Goal: Task Accomplishment & Management: Use online tool/utility

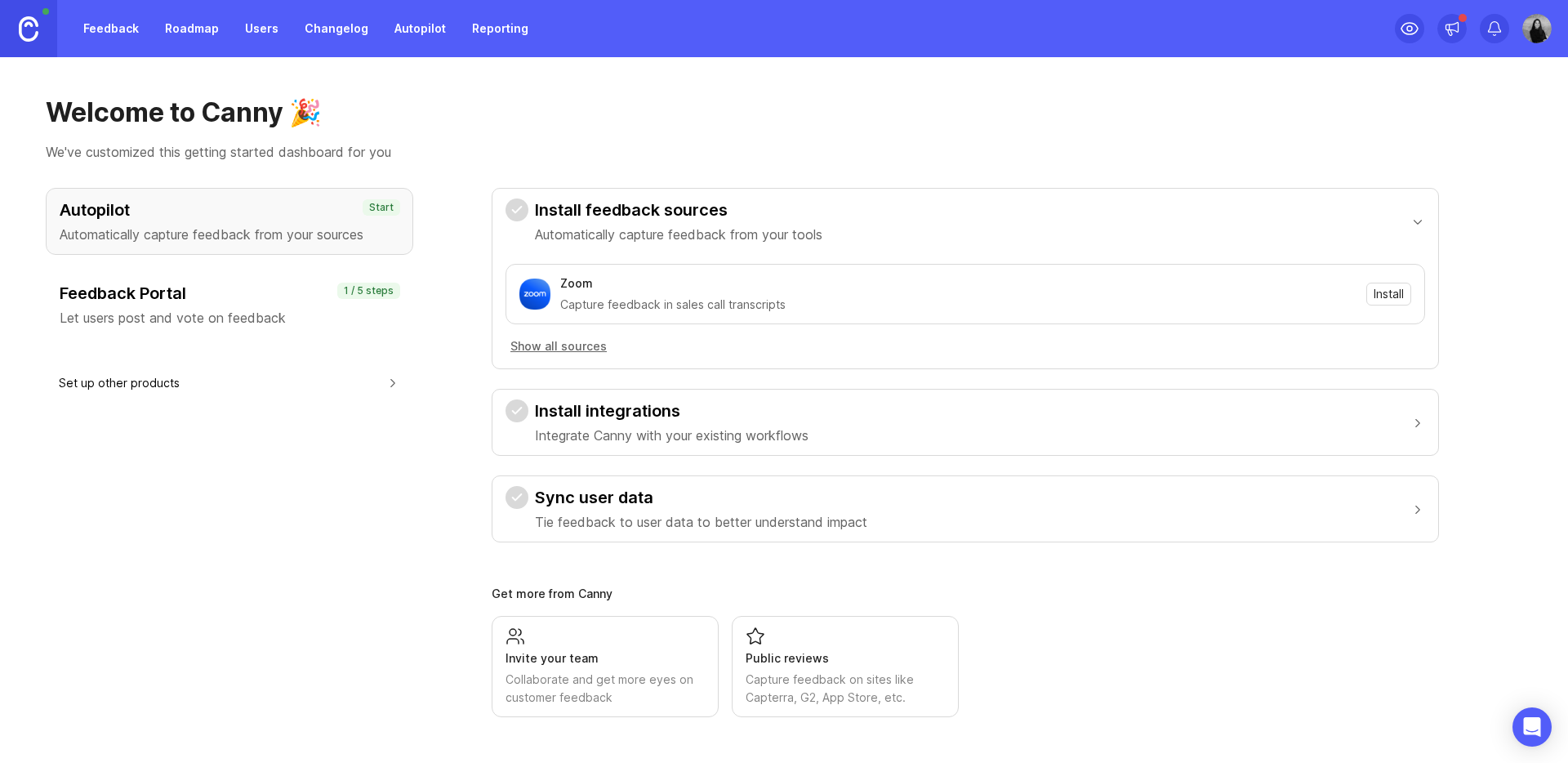
click at [36, 30] on img at bounding box center [29, 29] width 20 height 25
click at [115, 35] on link "Feedback" at bounding box center [111, 29] width 75 height 30
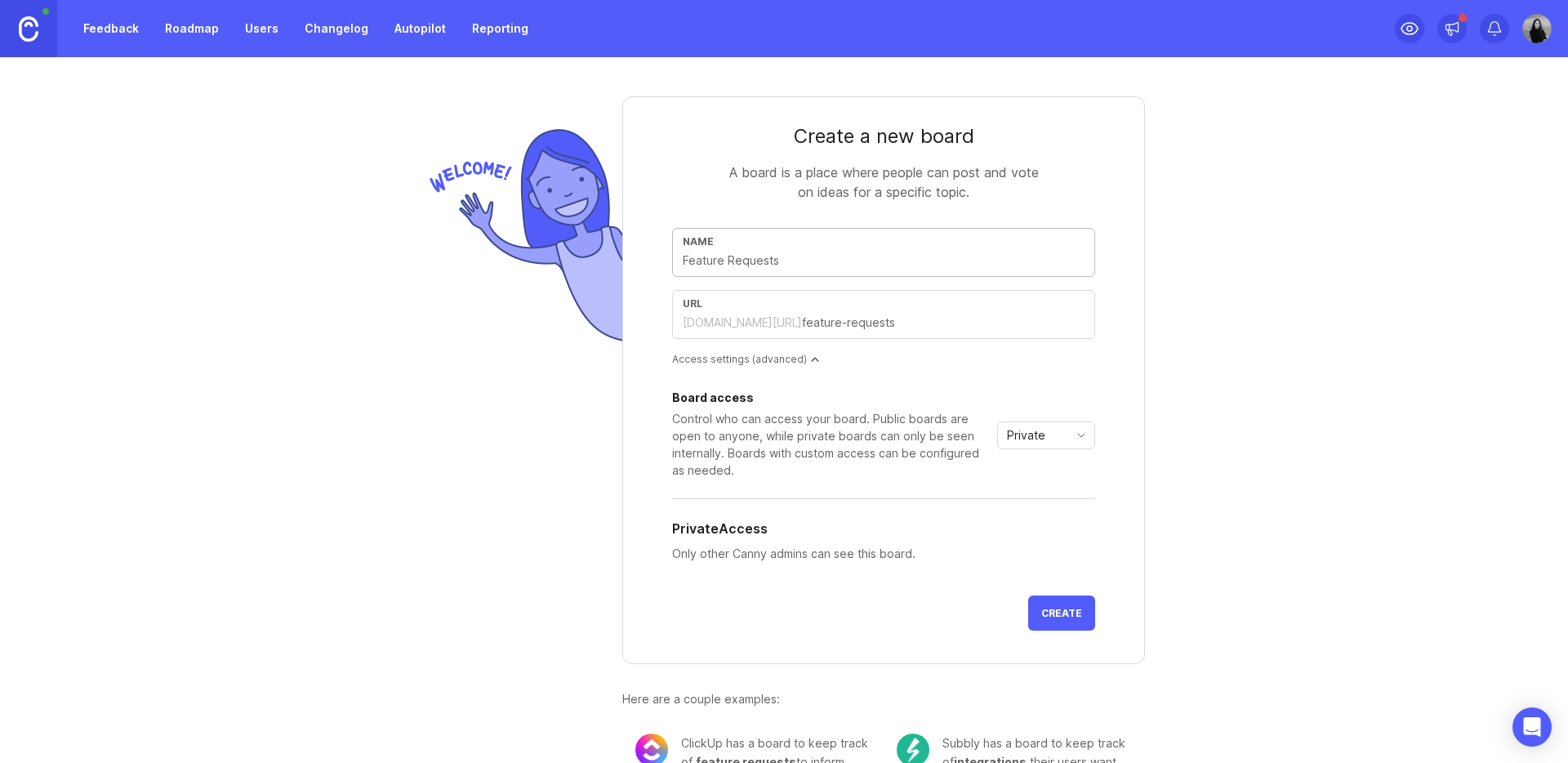
type input "F"
type input "f"
type input "Fe"
type input "fe"
type input "Fea"
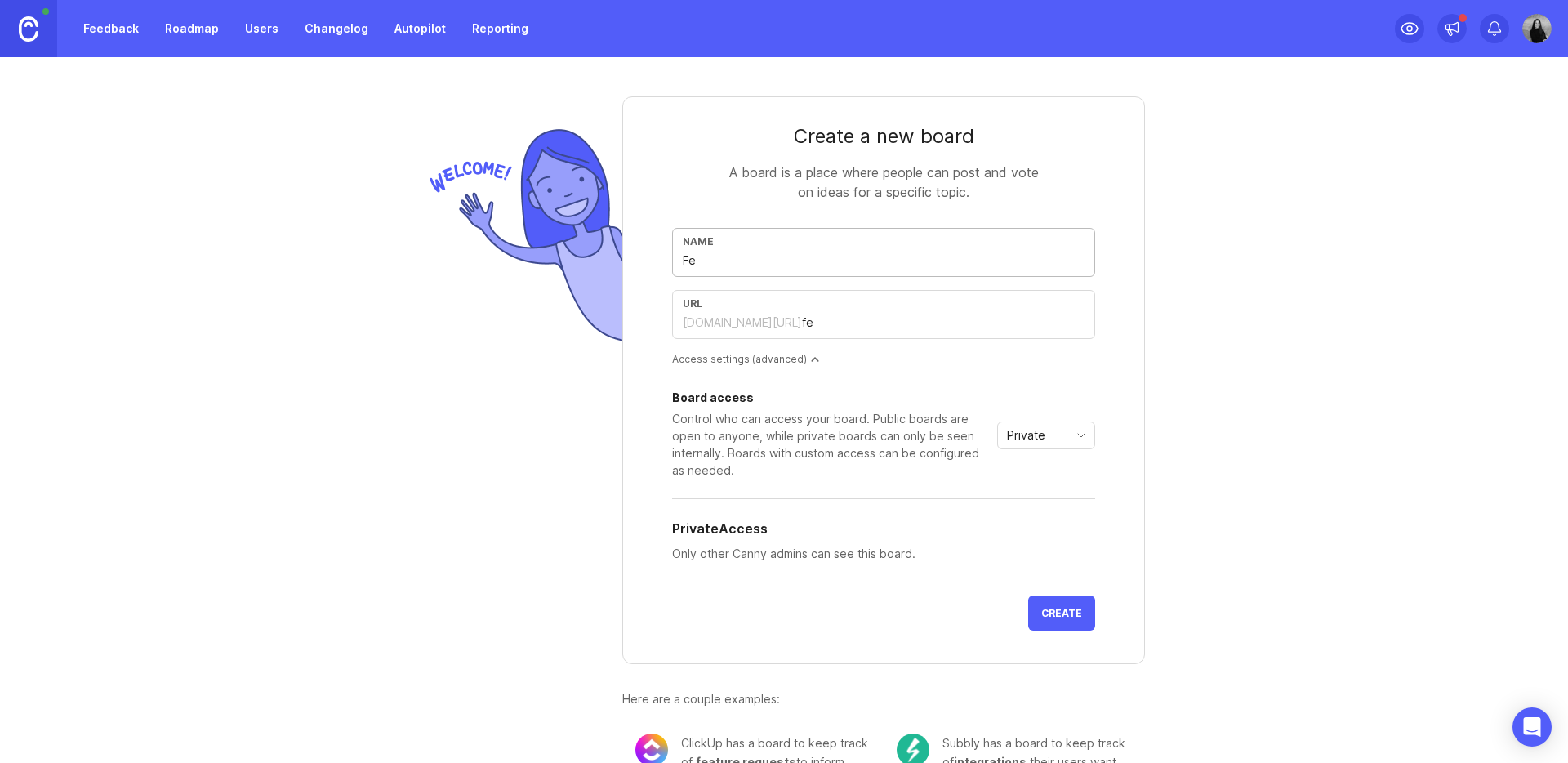
type input "fea"
type input "Feat"
type input "feat"
type input "Featu"
type input "featu"
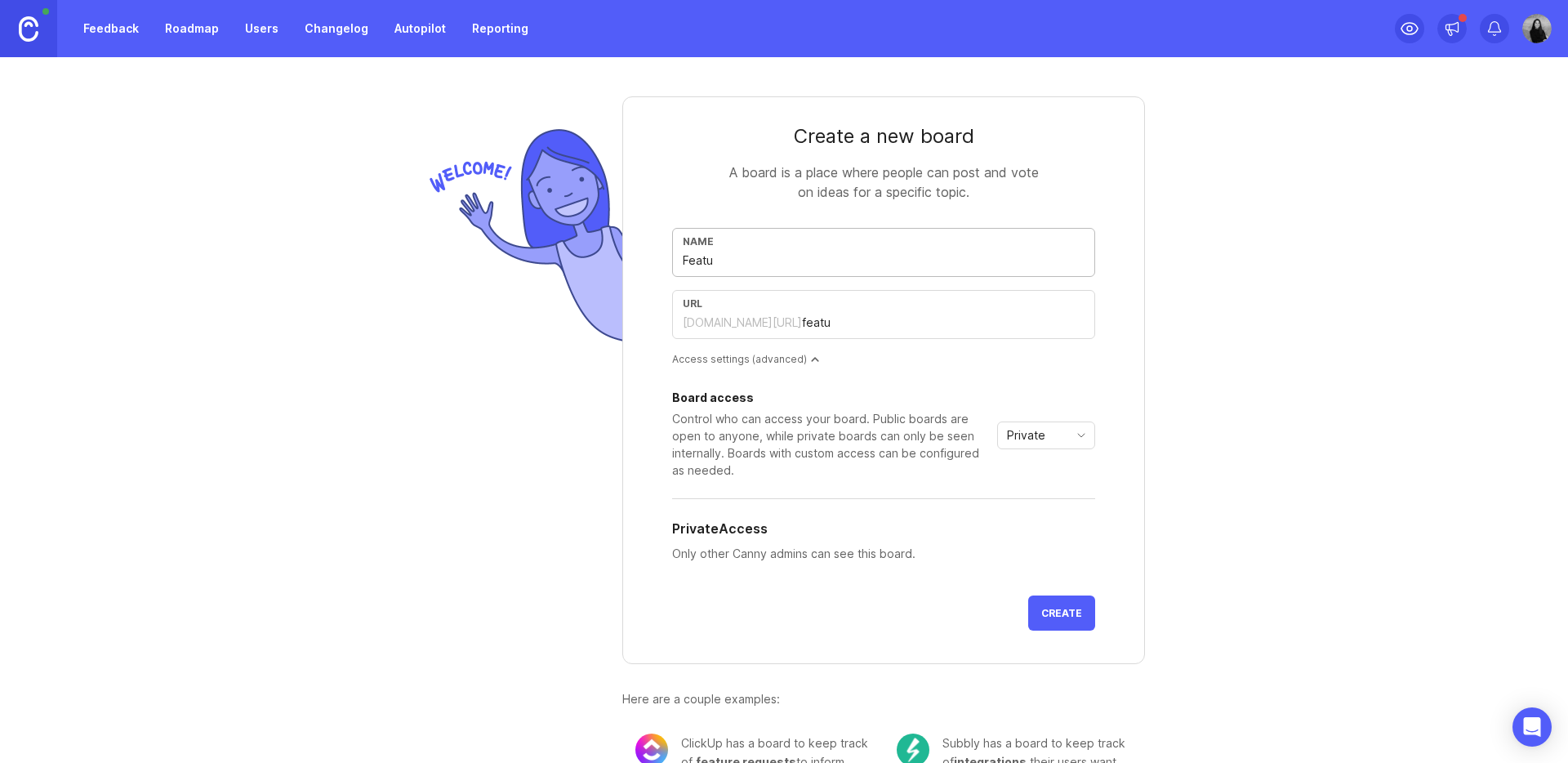
type input "Featur"
type input "featur"
type input "Feature"
type input "feature"
type input "Feature R"
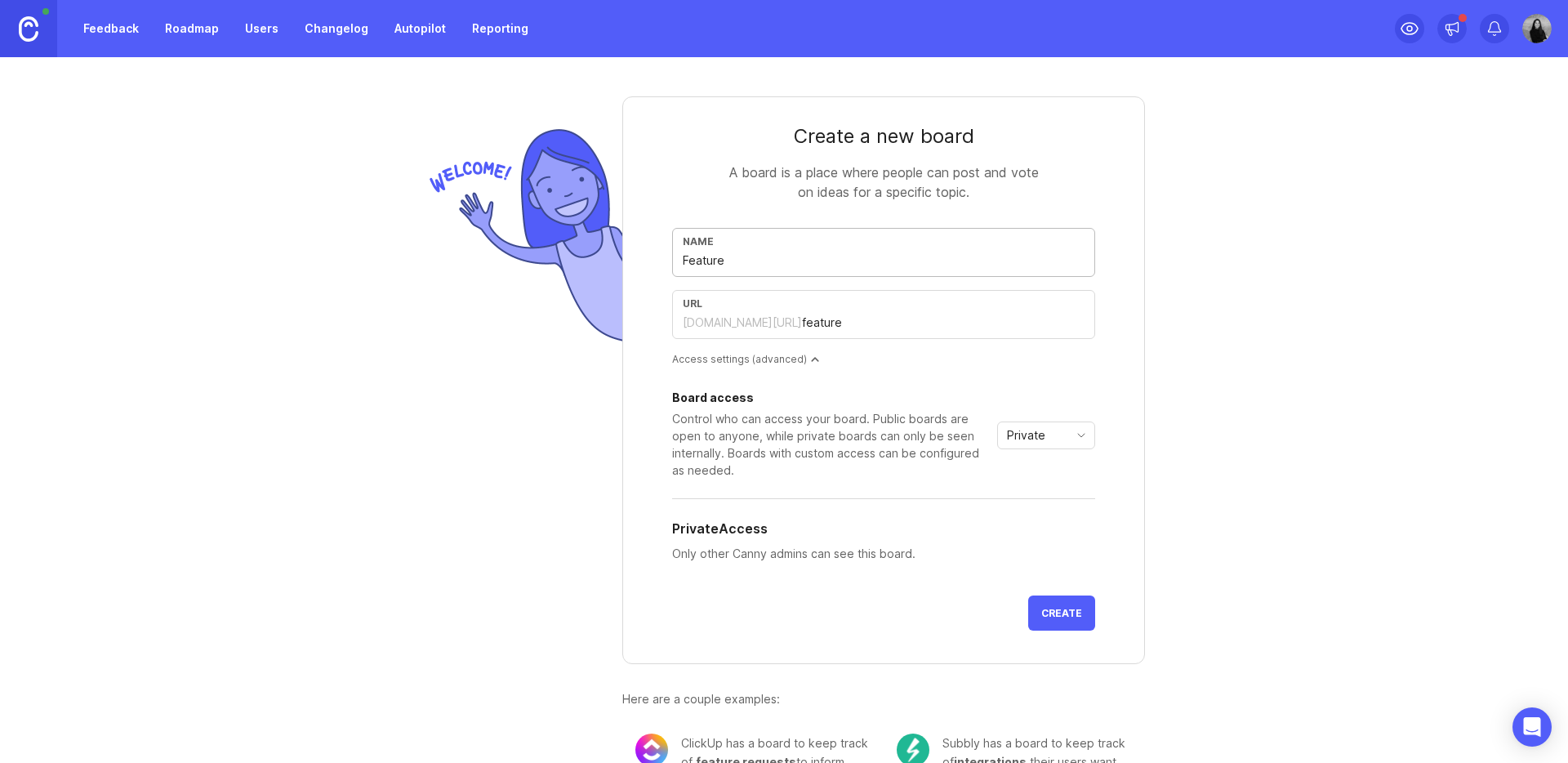
type input "feature-r"
type input "Feature Re"
type input "feature-re"
type input "Feature Req"
type input "feature-req"
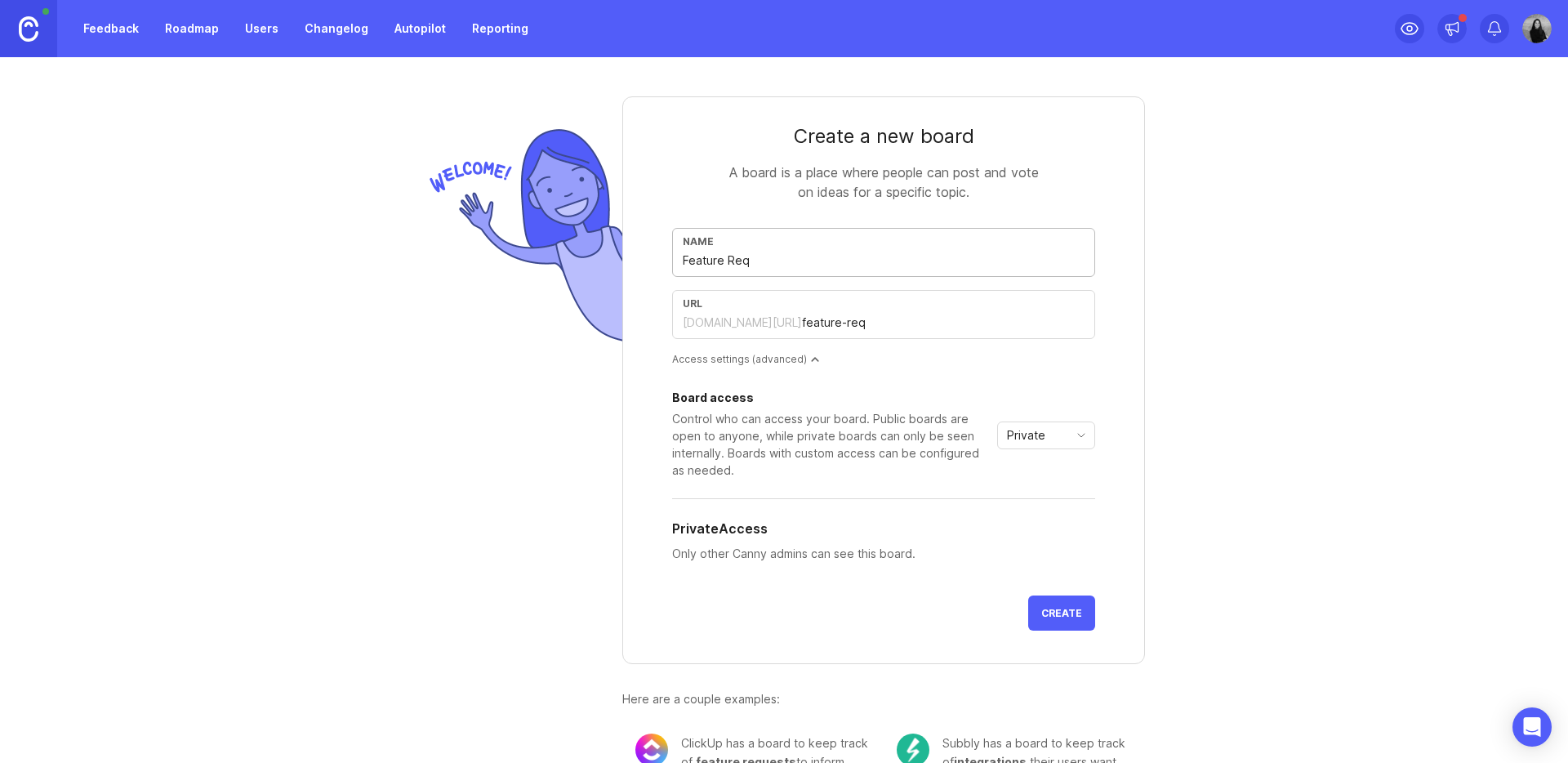
type input "Feature Requ"
type input "feature-requ"
type input "Feature Reque"
type input "feature-reque"
type input "Feature Reques"
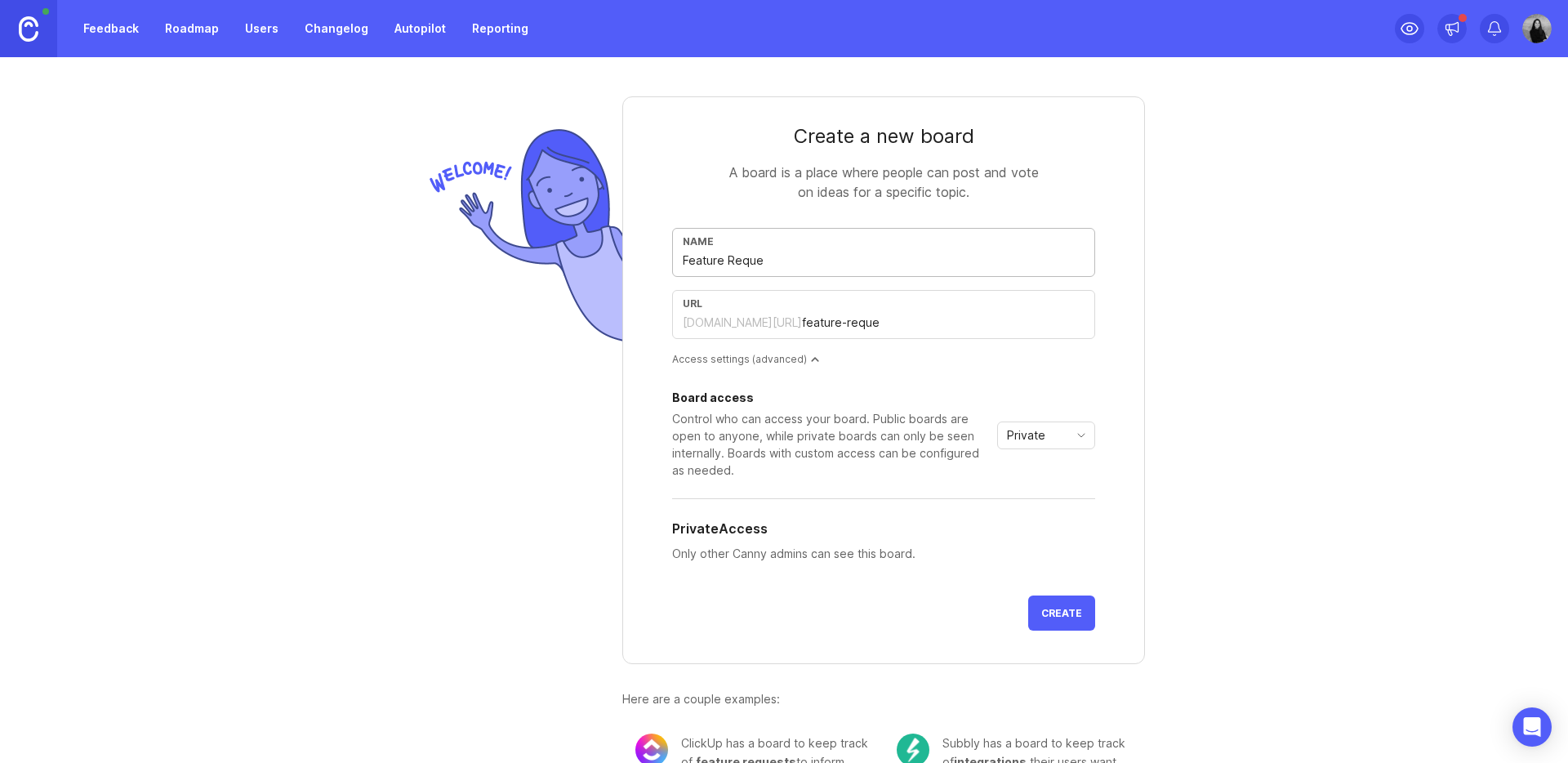
type input "feature-reques"
type input "Feature Request"
type input "feature-request"
type input "Feature Requests"
type input "feature-requests"
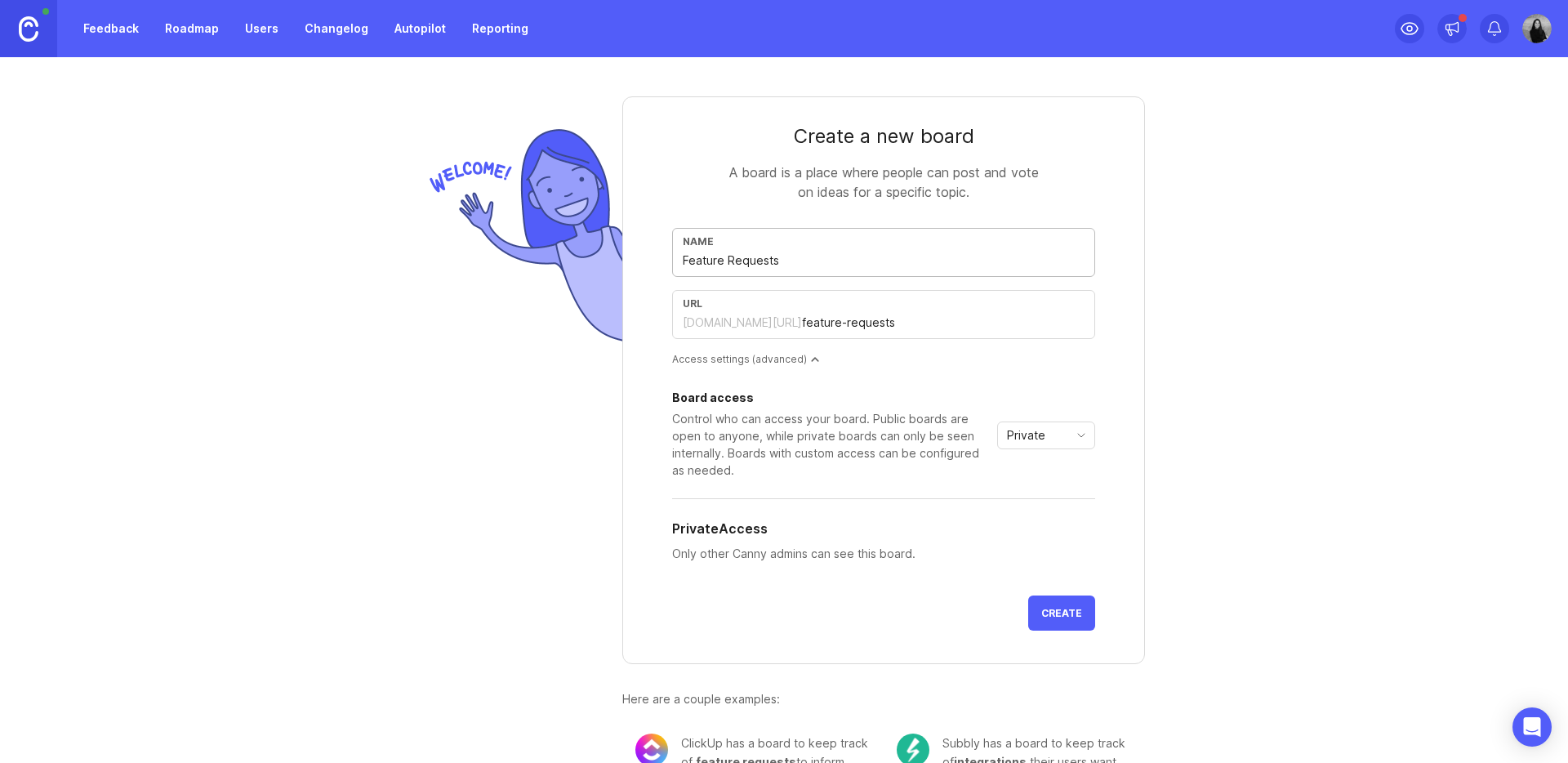
scroll to position [53, 0]
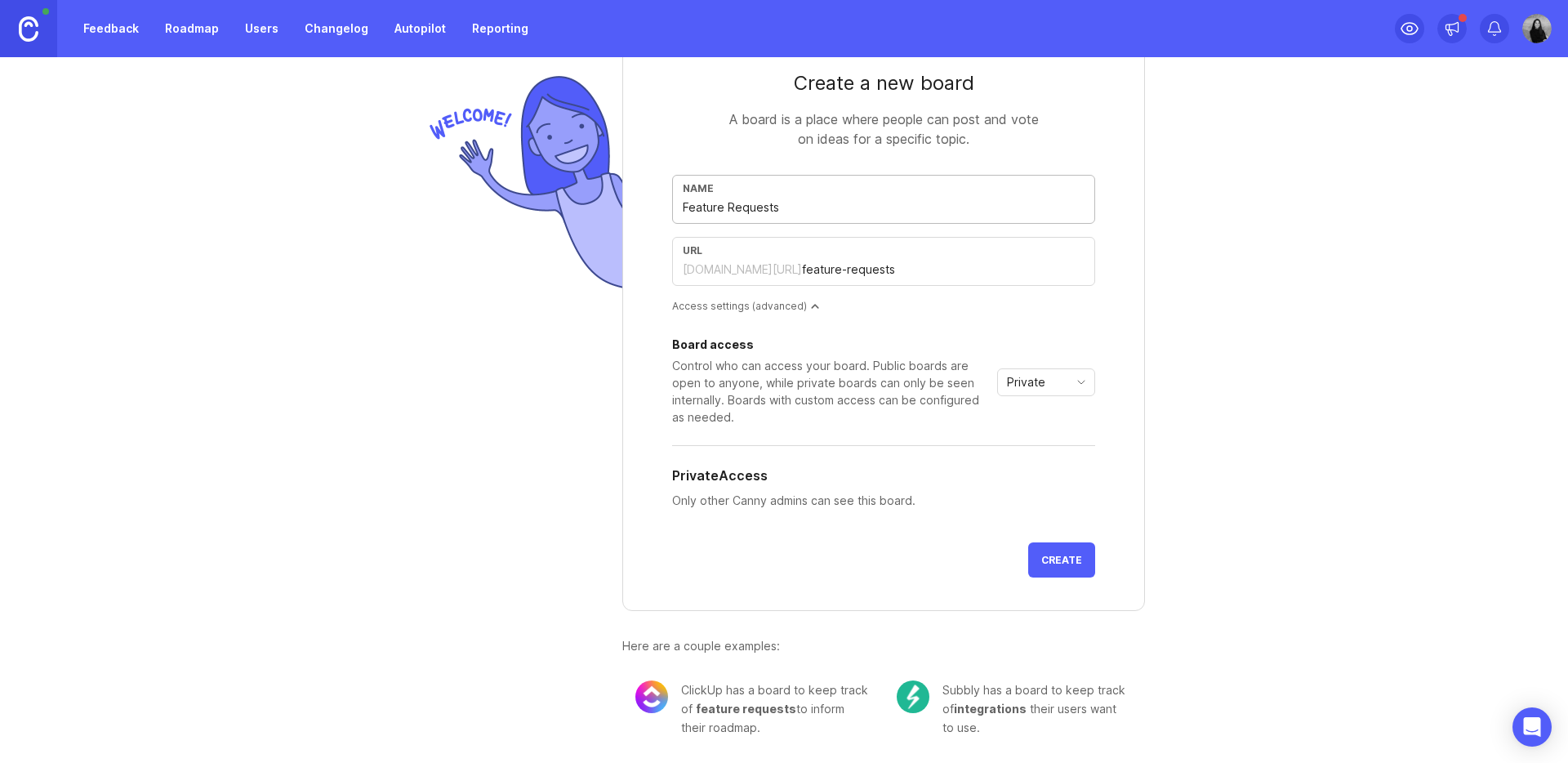
type input "Feature Requests"
click at [1038, 565] on button "Create" at bounding box center [1061, 560] width 67 height 35
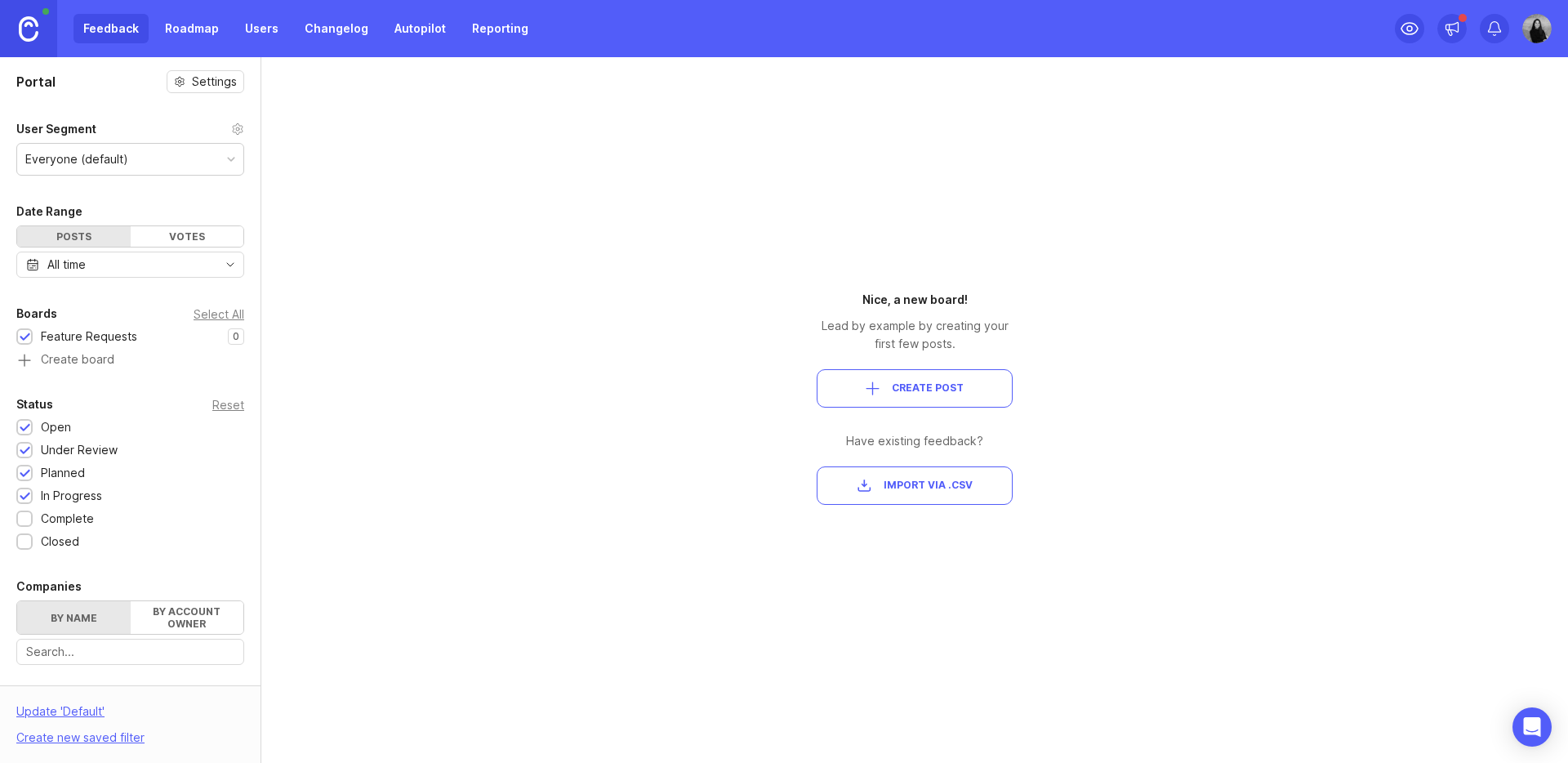
click at [36, 25] on img at bounding box center [29, 29] width 20 height 25
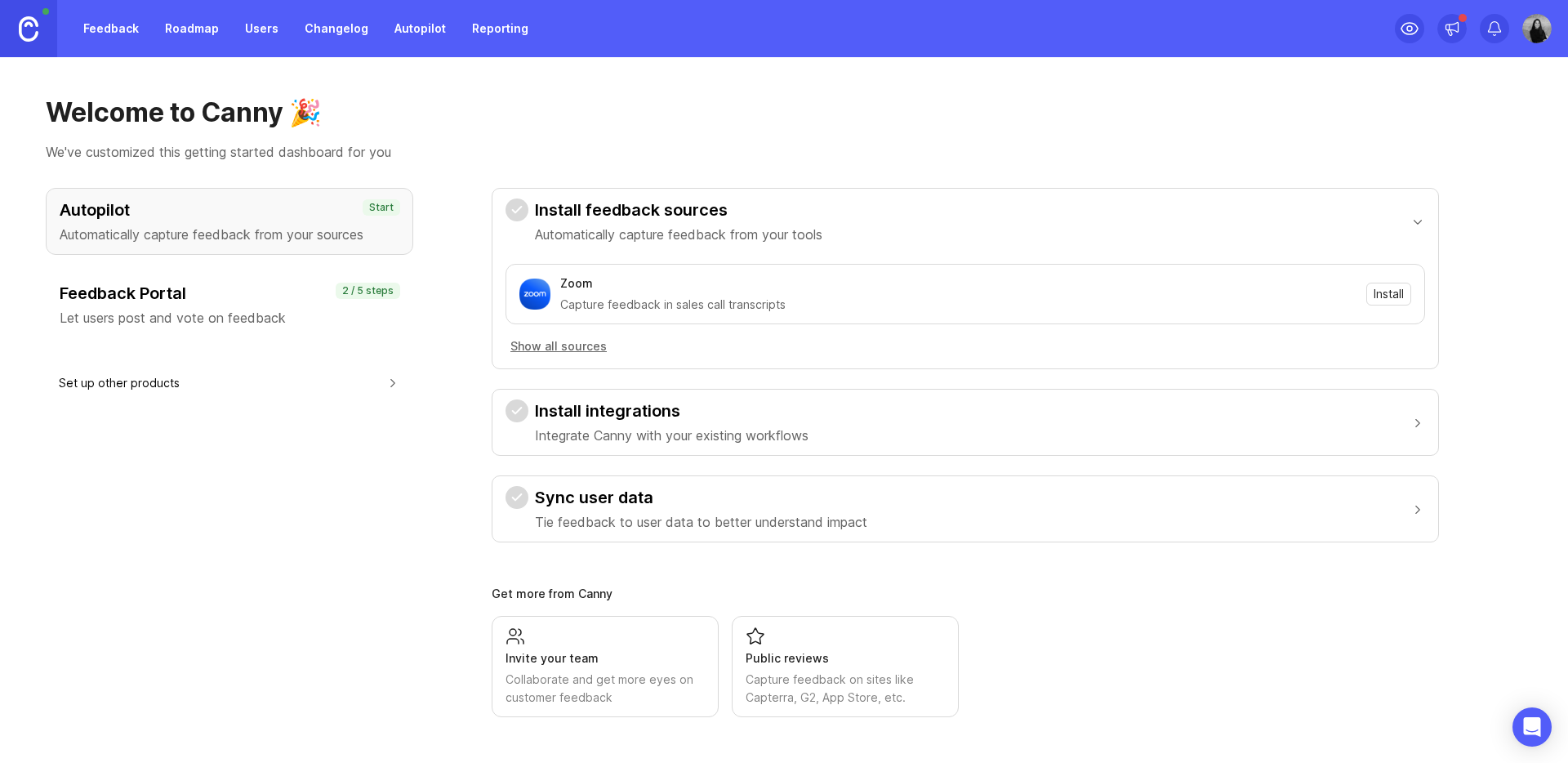
click at [336, 36] on link "Changelog" at bounding box center [336, 29] width 83 height 30
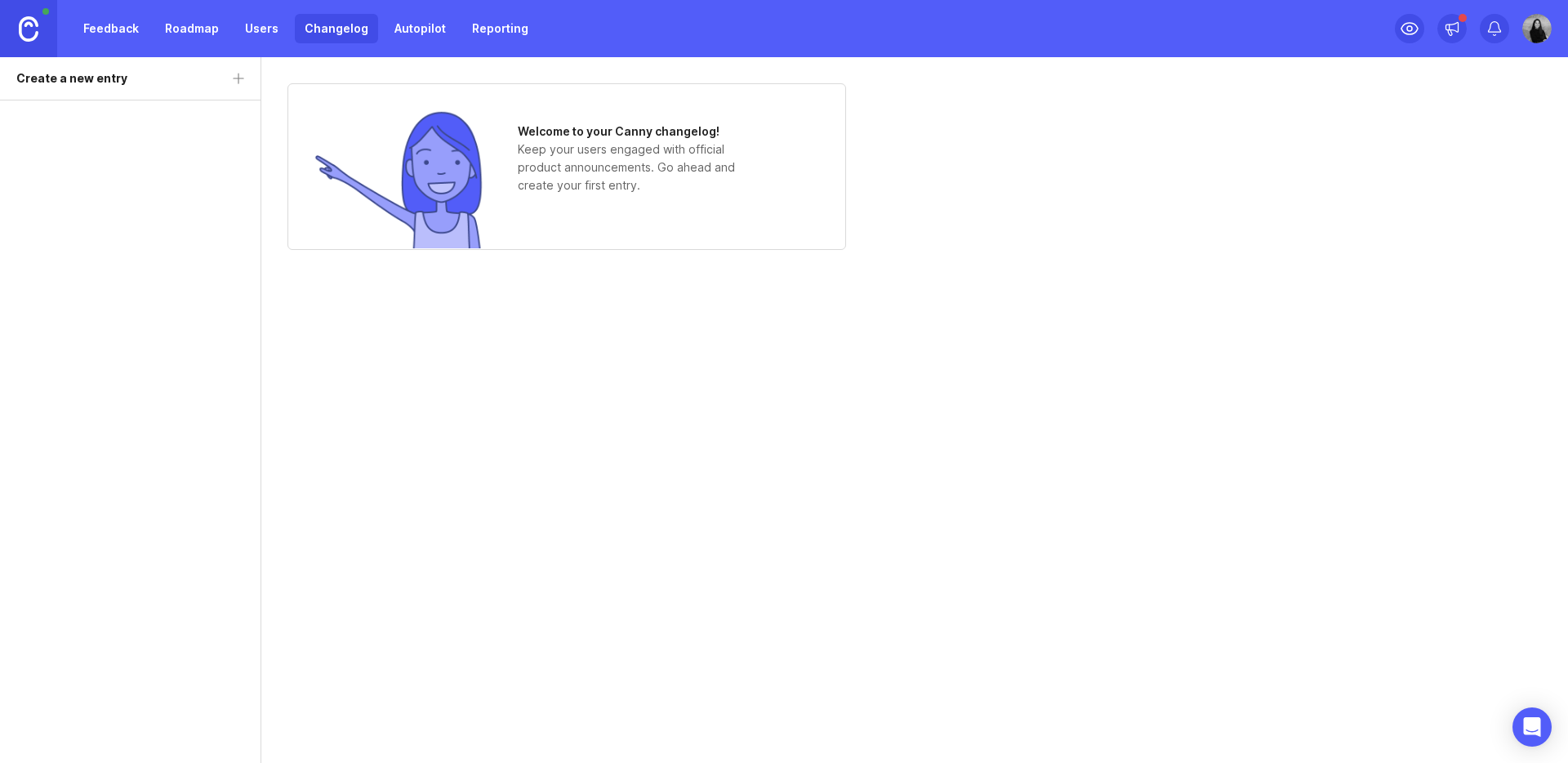
click at [126, 30] on link "Feedback" at bounding box center [111, 29] width 75 height 30
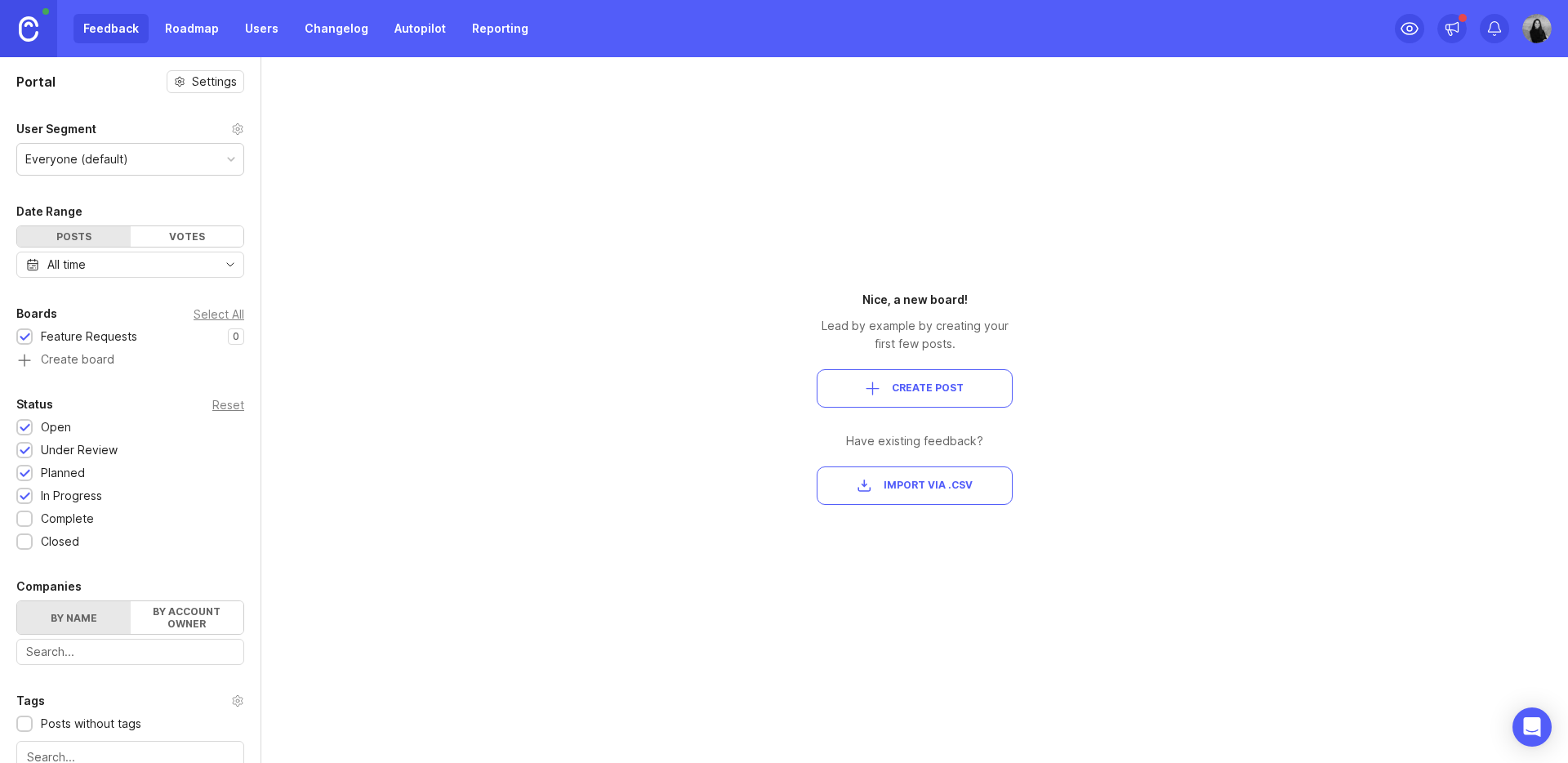
click at [33, 27] on img at bounding box center [29, 29] width 20 height 25
